Goal: Transaction & Acquisition: Purchase product/service

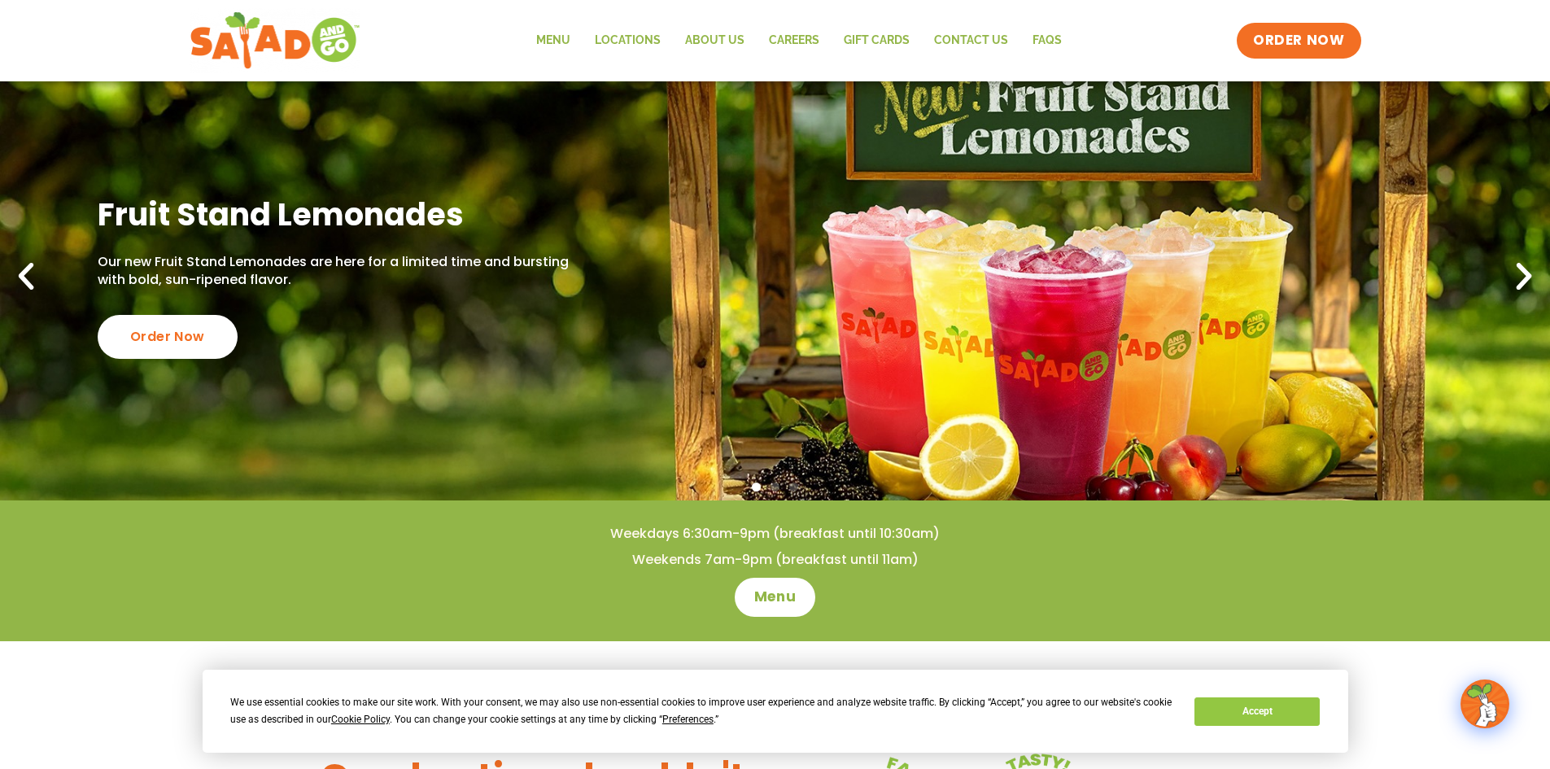
scroll to position [27, 0]
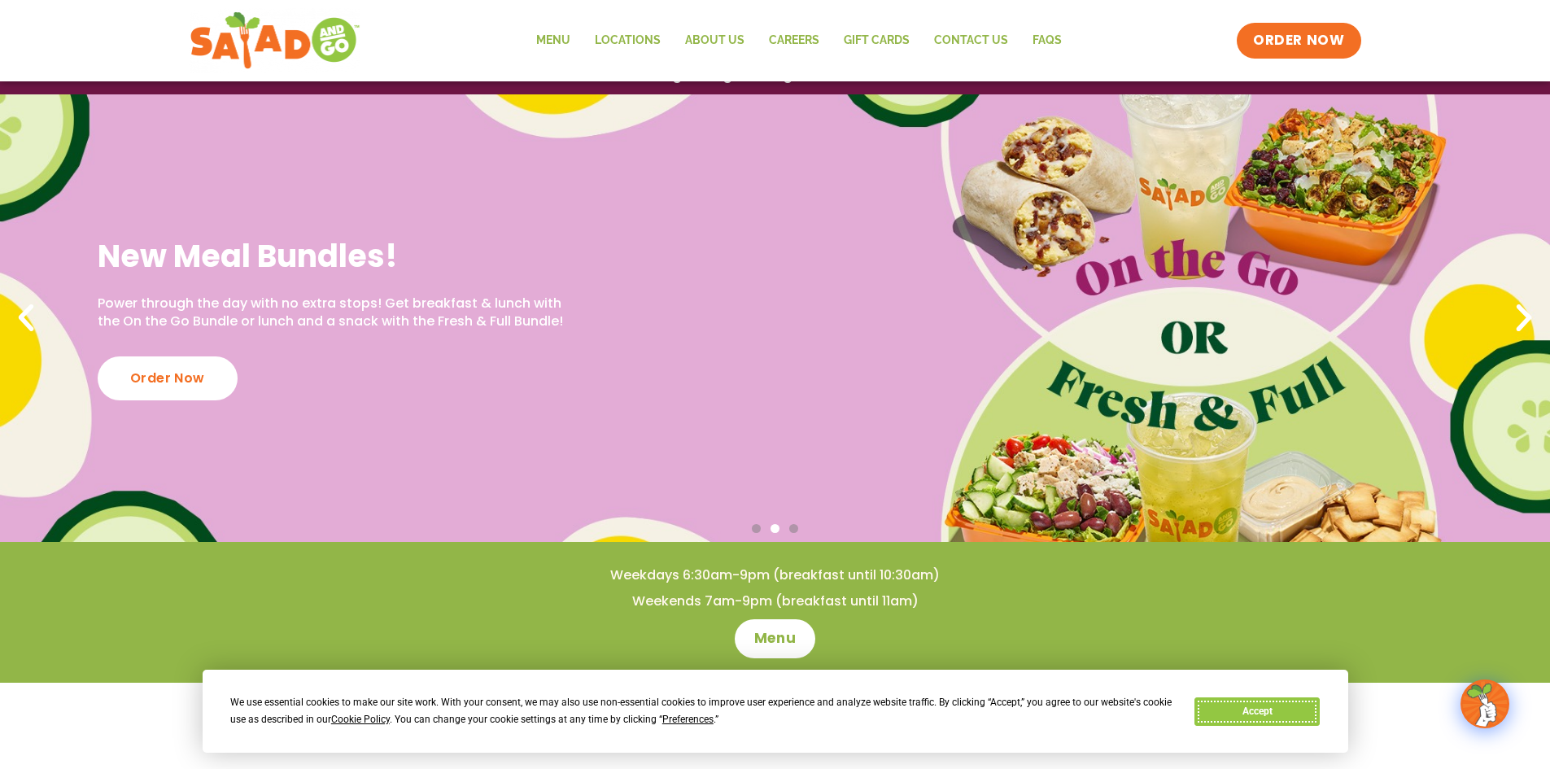
click at [1221, 701] on button "Accept" at bounding box center [1257, 711] width 125 height 28
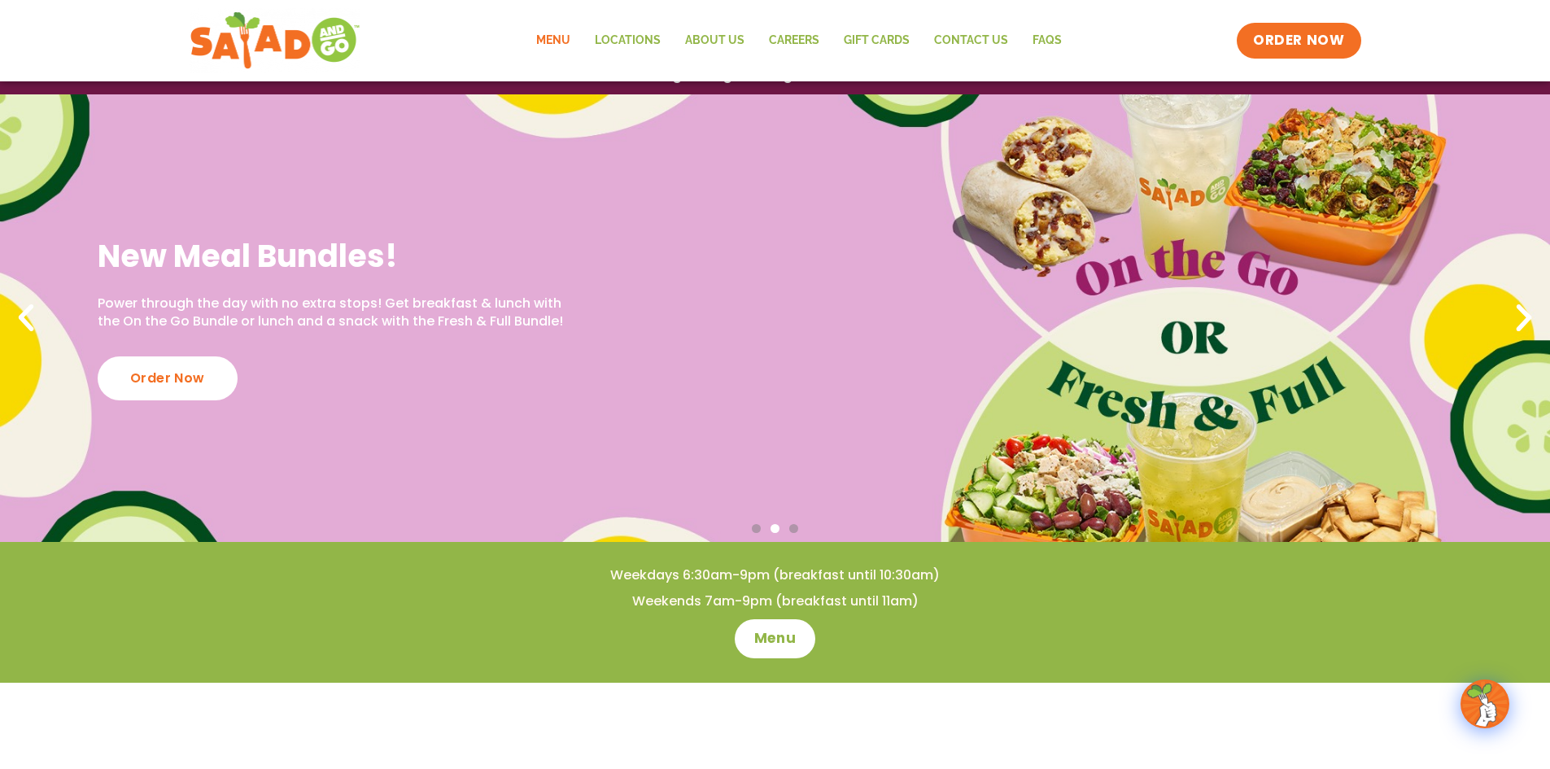
click at [547, 50] on link "Menu" at bounding box center [553, 40] width 59 height 37
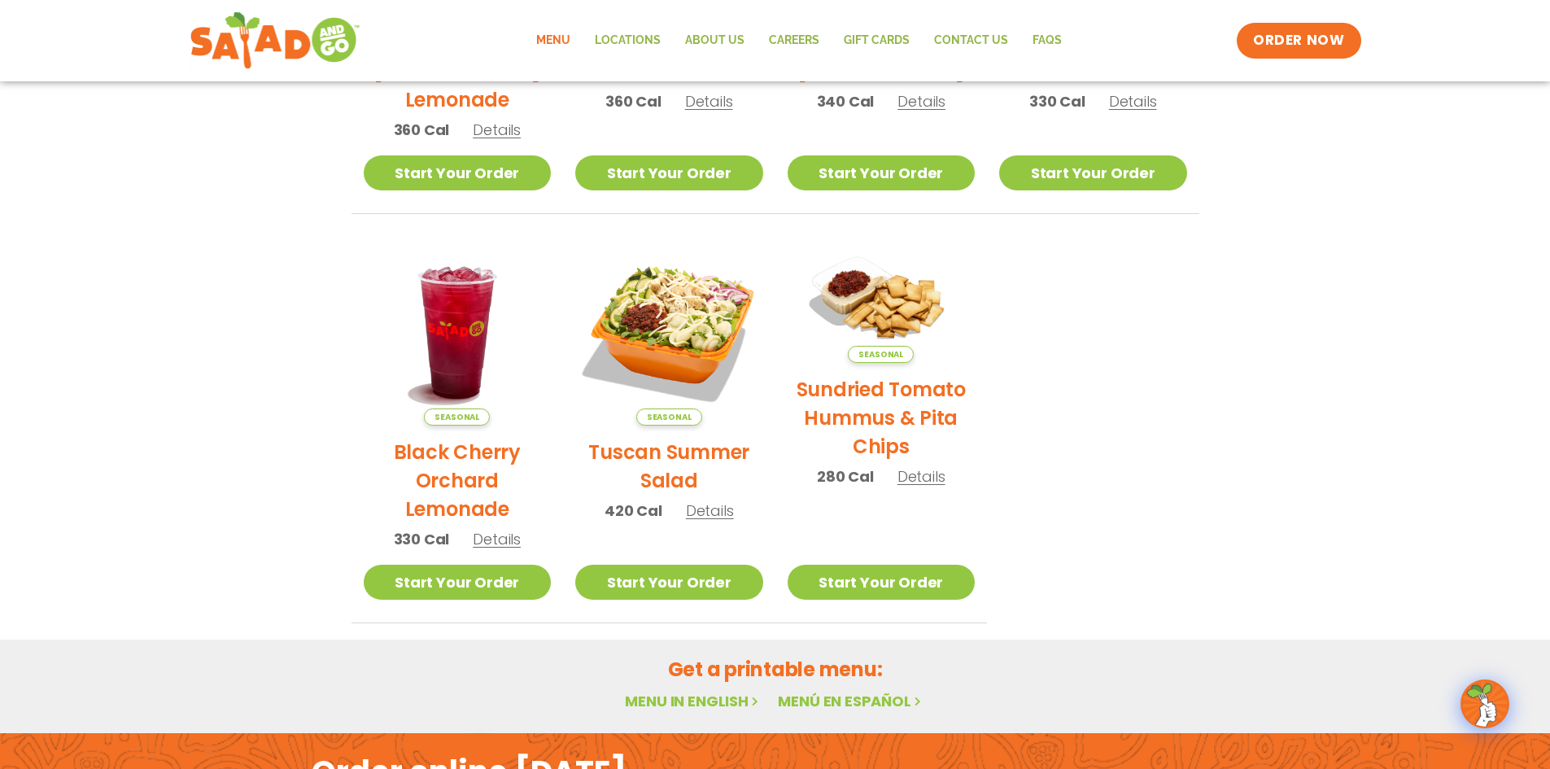
scroll to position [881, 0]
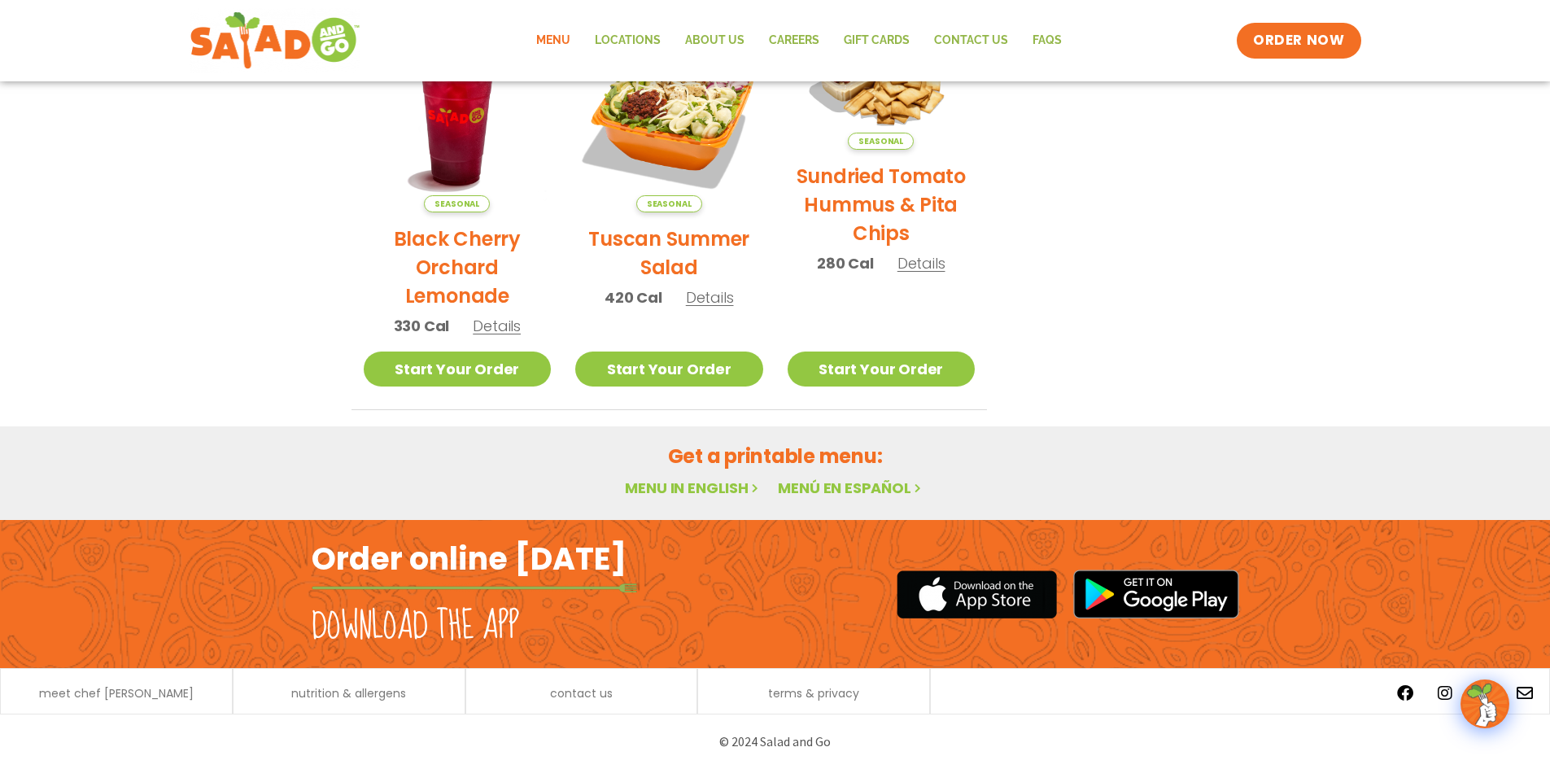
click at [683, 478] on link "Menu in English" at bounding box center [693, 488] width 137 height 20
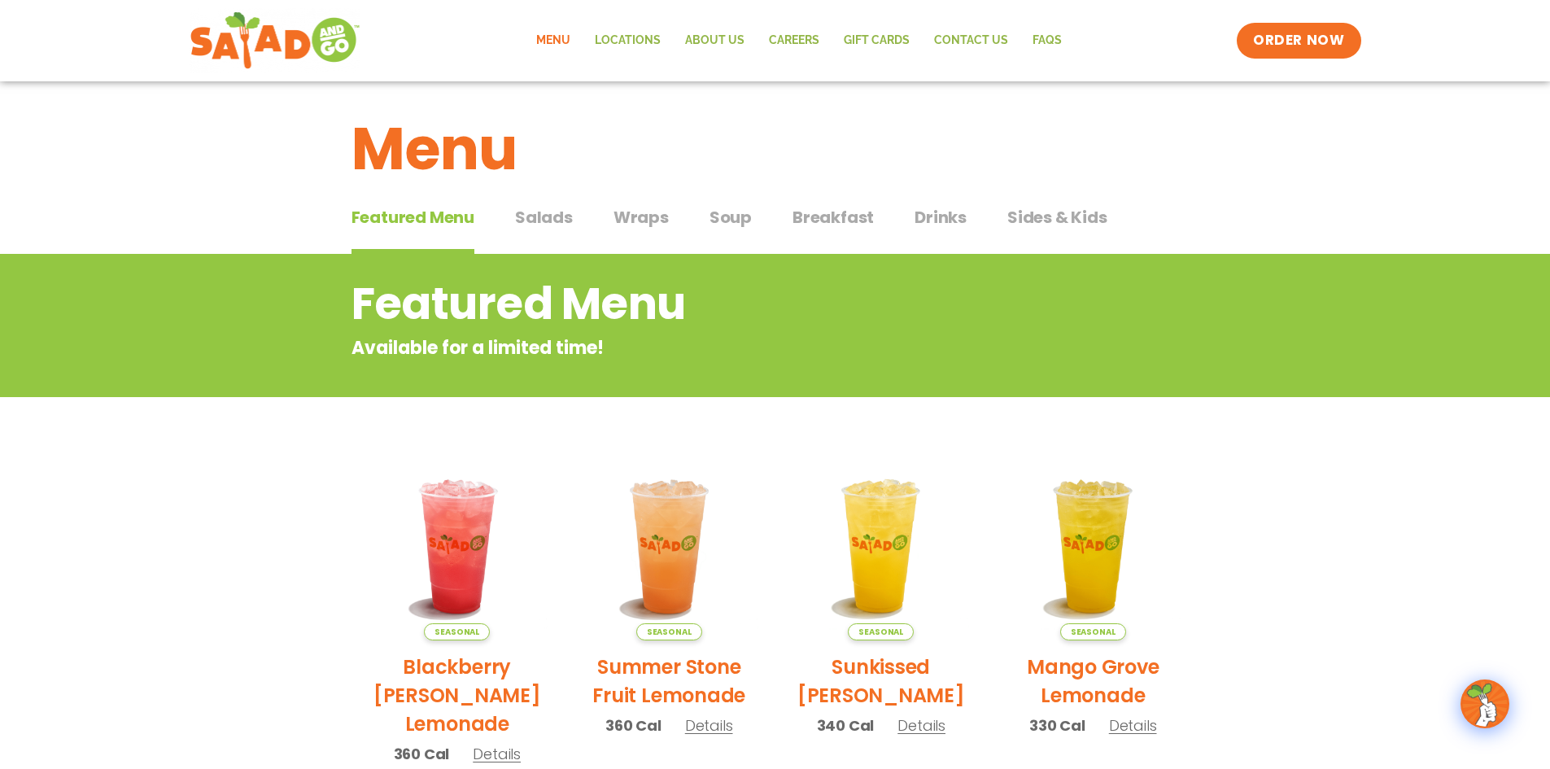
scroll to position [0, 0]
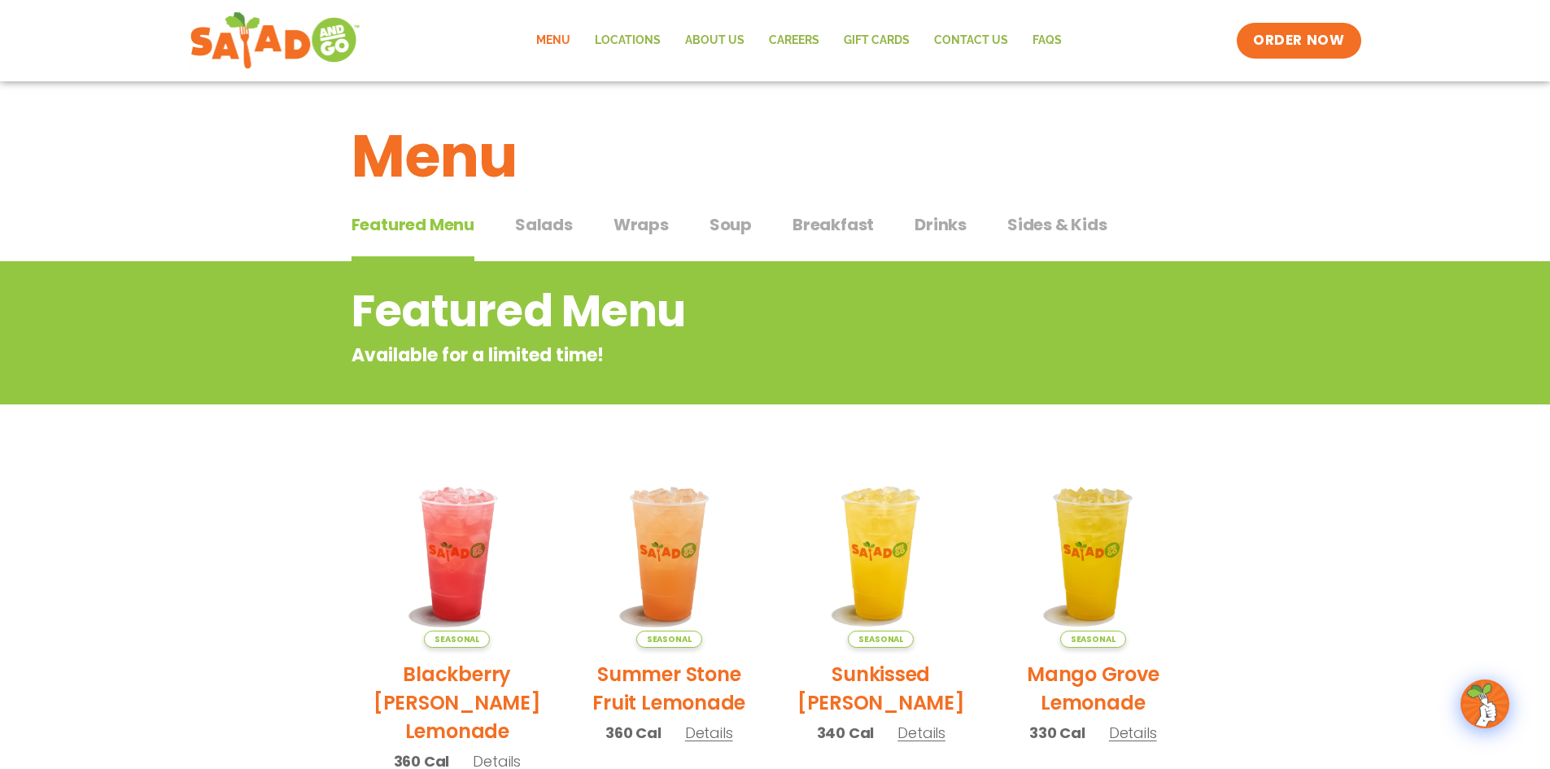
click at [923, 229] on span "Drinks" at bounding box center [941, 224] width 52 height 24
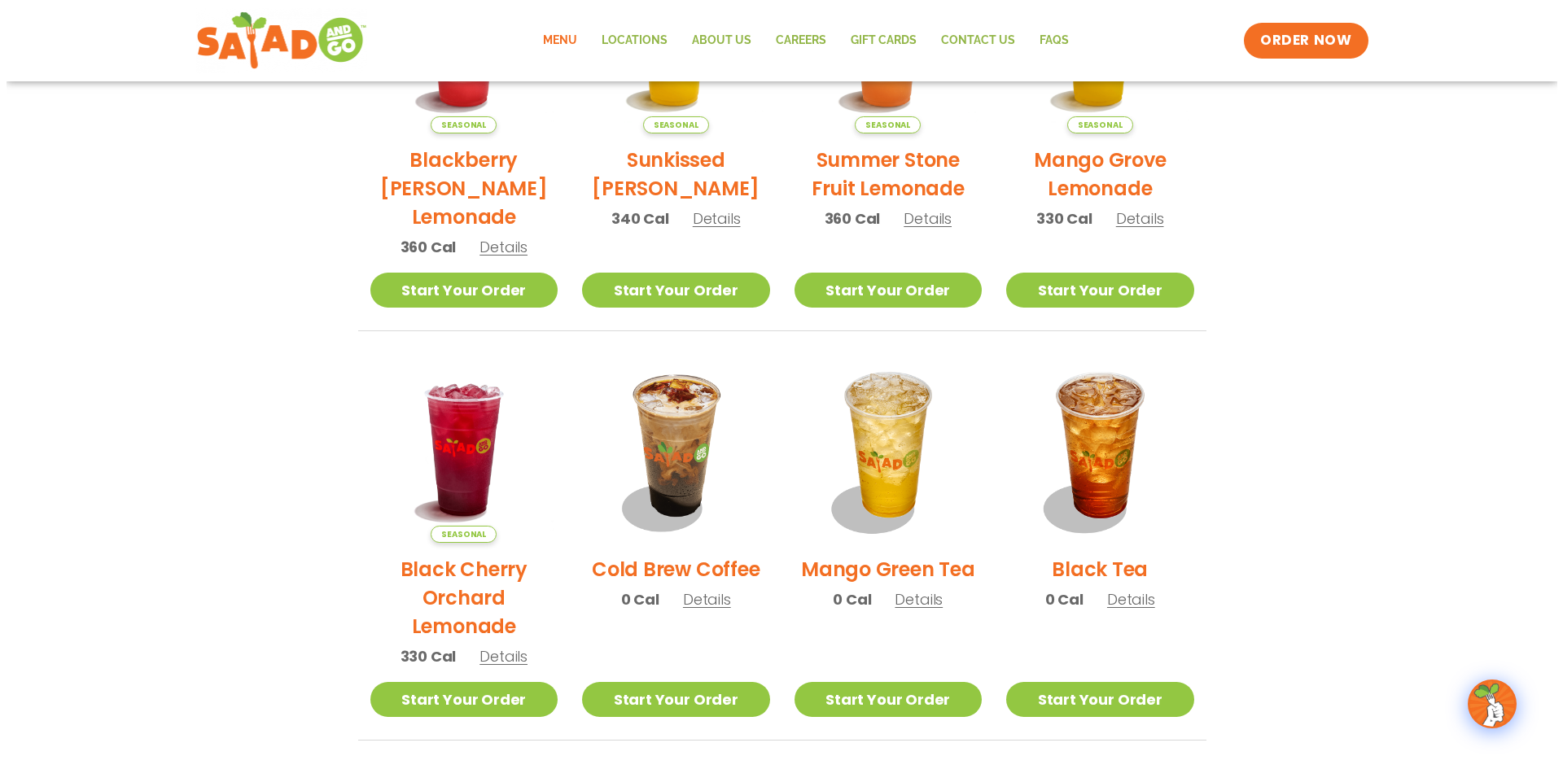
scroll to position [543, 0]
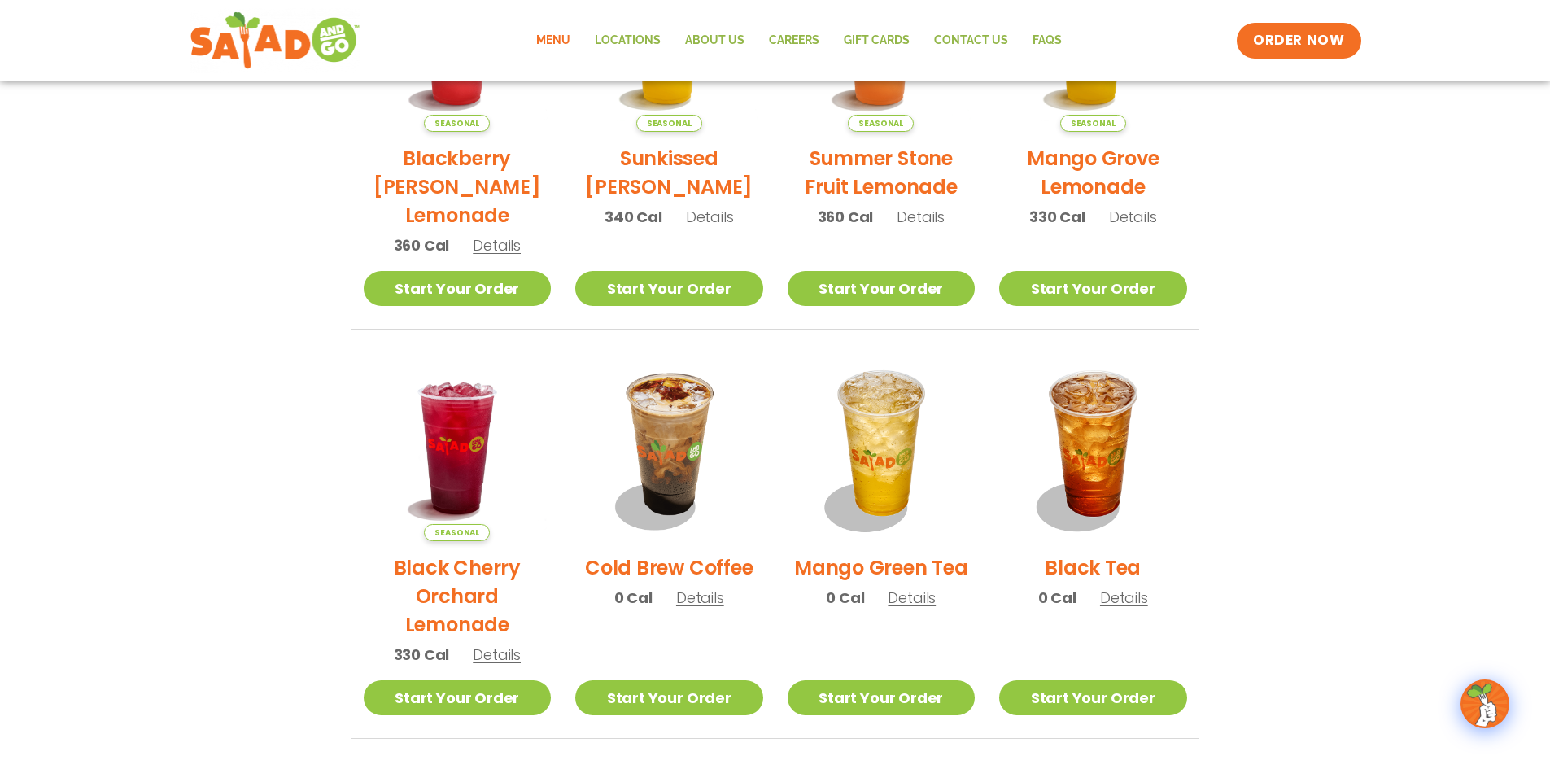
click at [669, 565] on h2 "Cold Brew Coffee" at bounding box center [669, 567] width 168 height 28
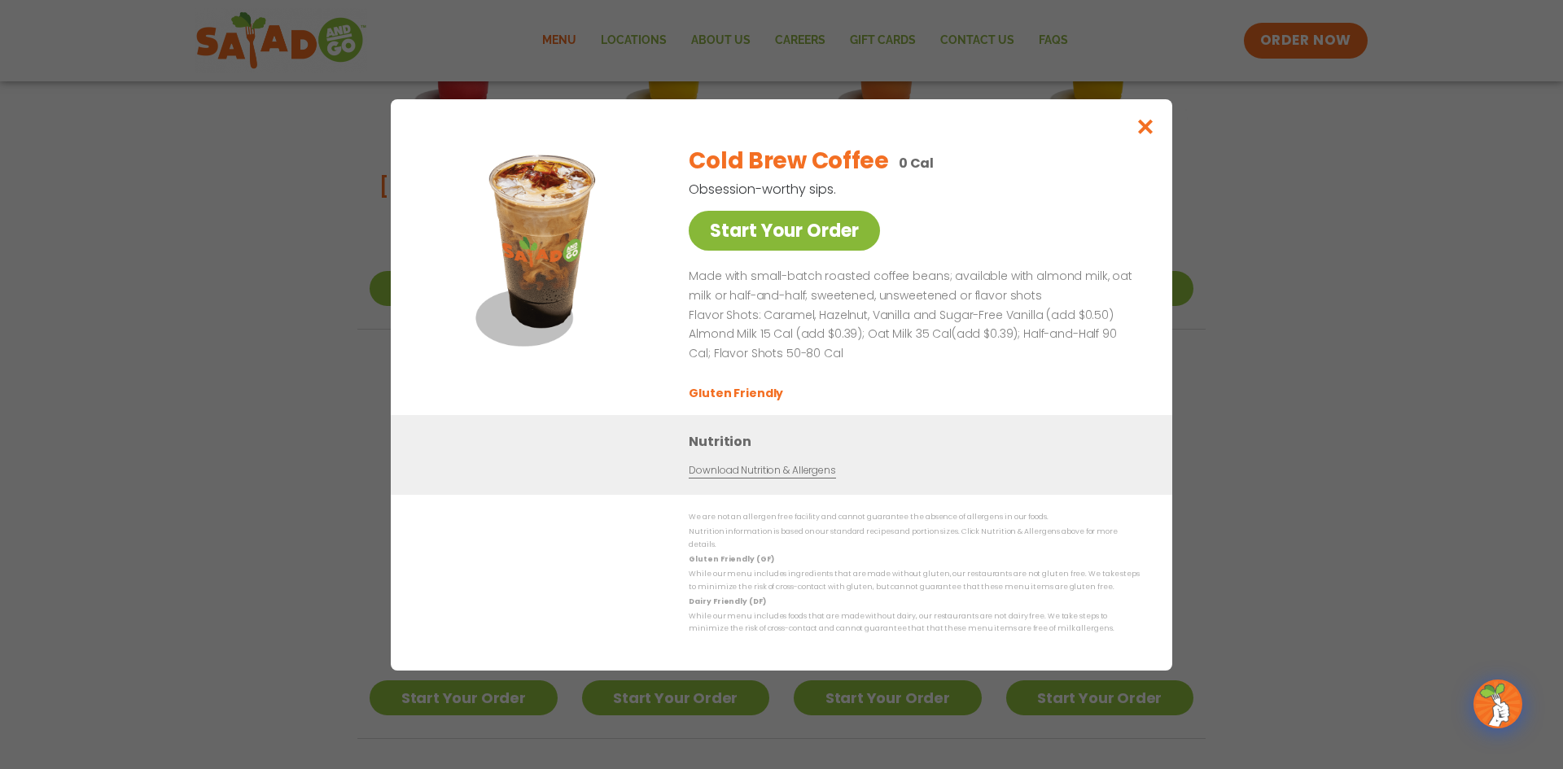
click at [785, 228] on link "Start Your Order" at bounding box center [783, 231] width 191 height 40
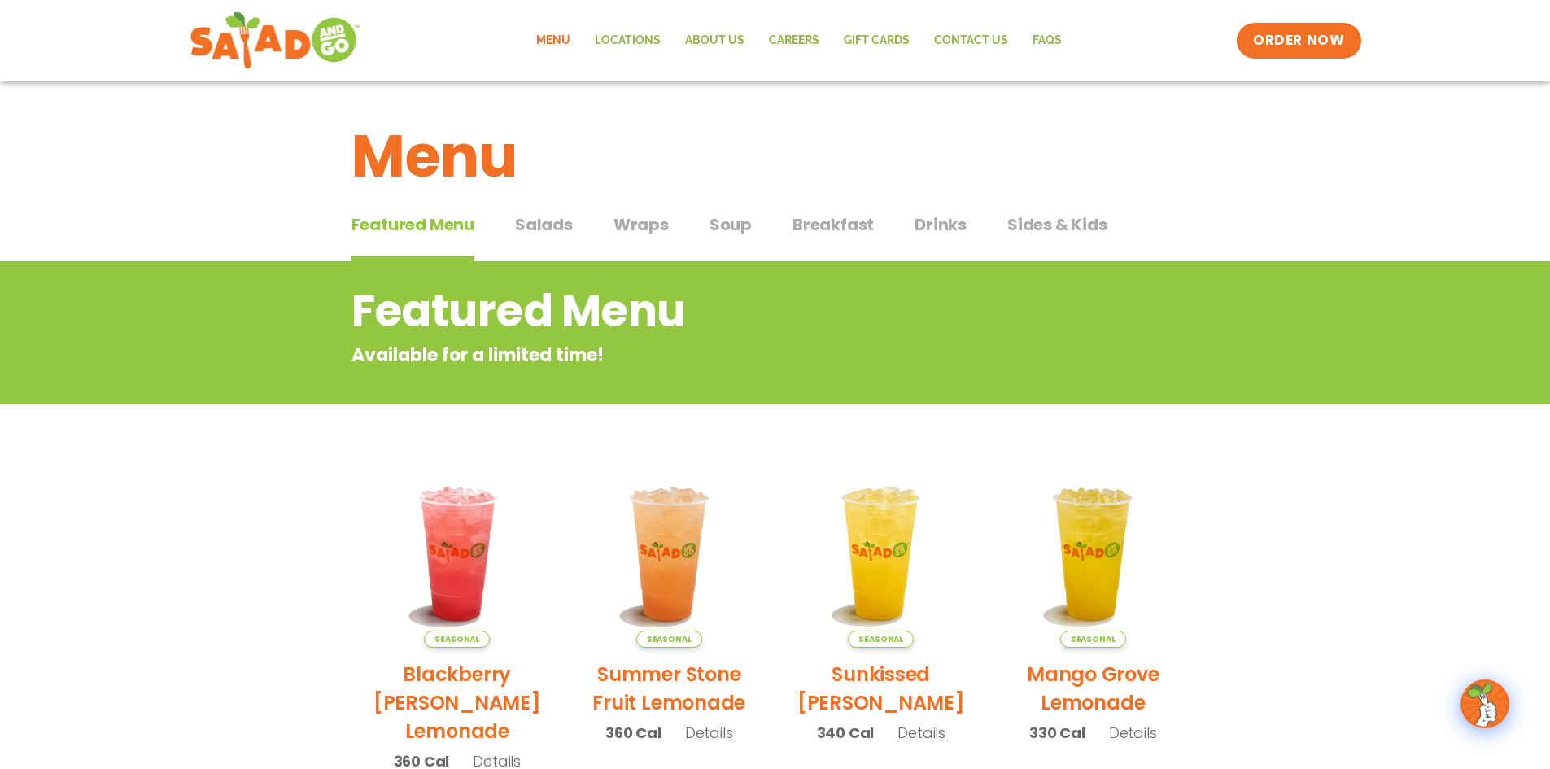
click at [920, 226] on span "Drinks" at bounding box center [941, 224] width 52 height 24
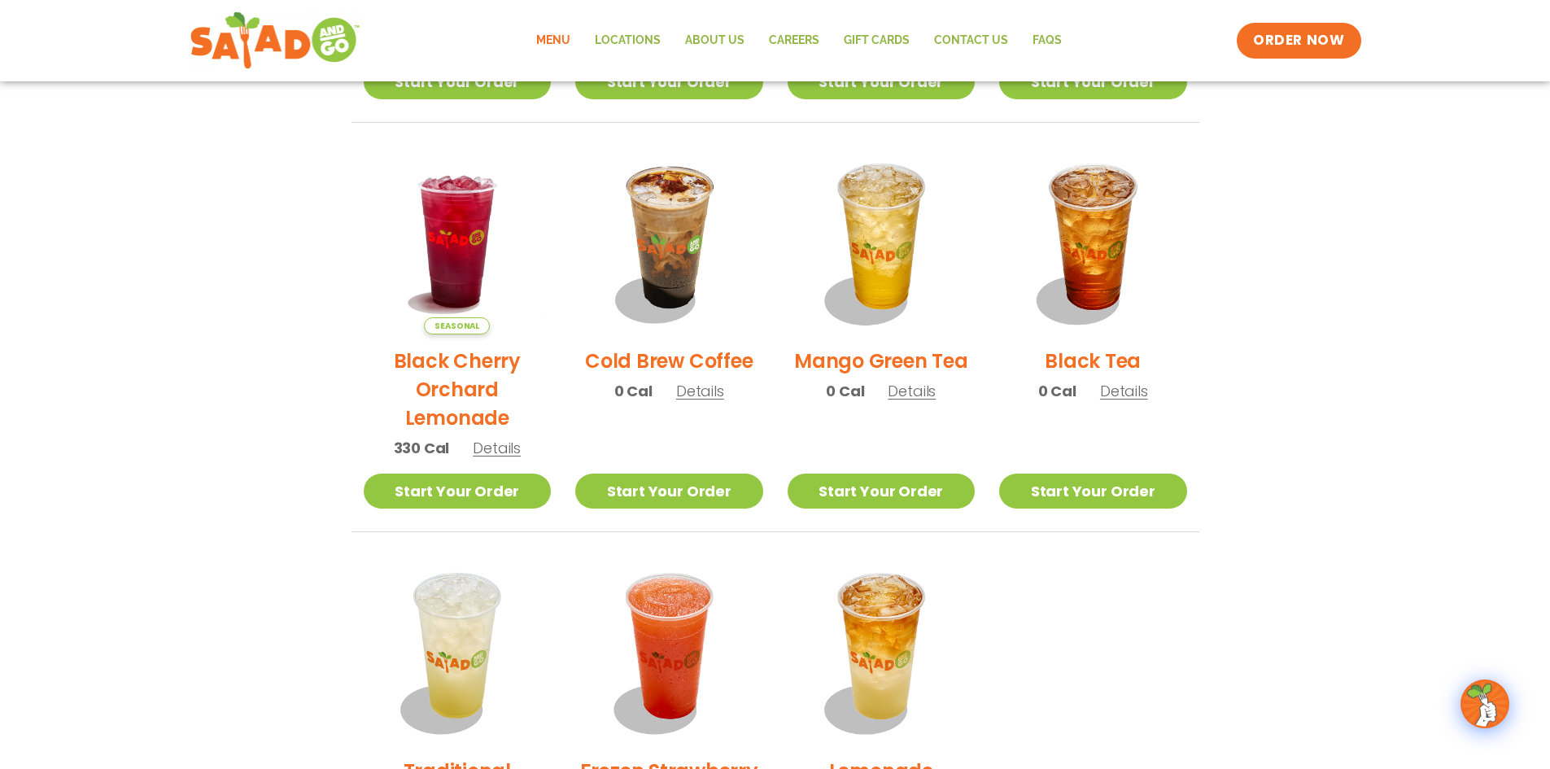
scroll to position [759, 0]
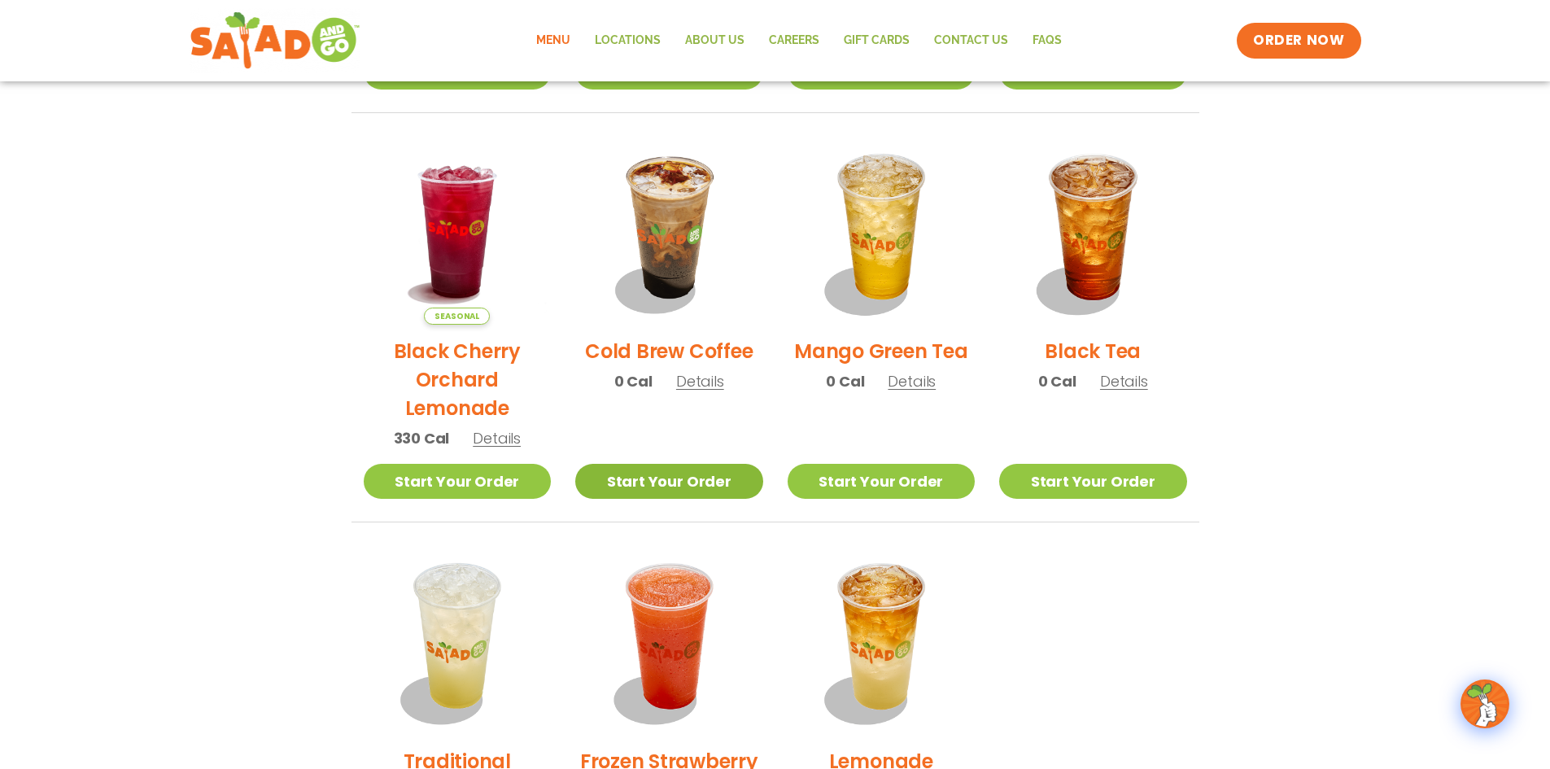
click at [710, 498] on link "Start Your Order" at bounding box center [669, 481] width 188 height 35
